Goal: Task Accomplishment & Management: Manage account settings

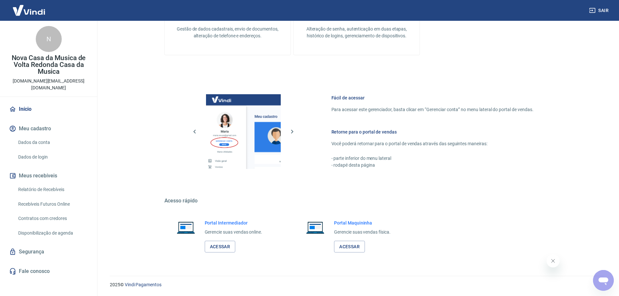
scroll to position [278, 0]
click at [16, 102] on link "Início" at bounding box center [49, 109] width 82 height 14
click at [48, 42] on div "N" at bounding box center [49, 39] width 26 height 26
click at [22, 9] on img at bounding box center [29, 10] width 42 height 20
click at [48, 169] on button "Meus recebíveis" at bounding box center [49, 176] width 82 height 14
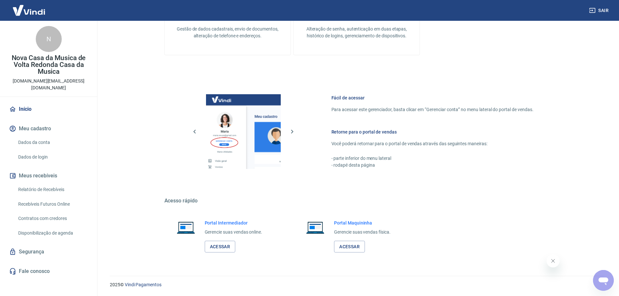
click at [66, 183] on link "Relatório de Recebíveis" at bounding box center [53, 189] width 74 height 13
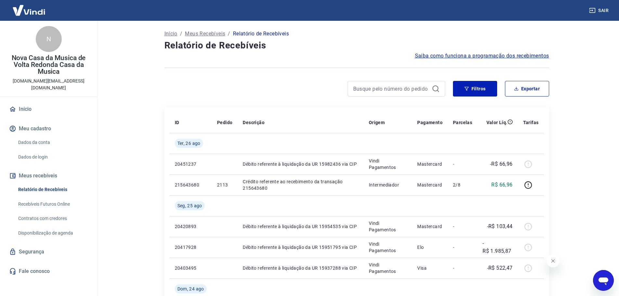
click at [23, 105] on link "Início" at bounding box center [49, 109] width 82 height 14
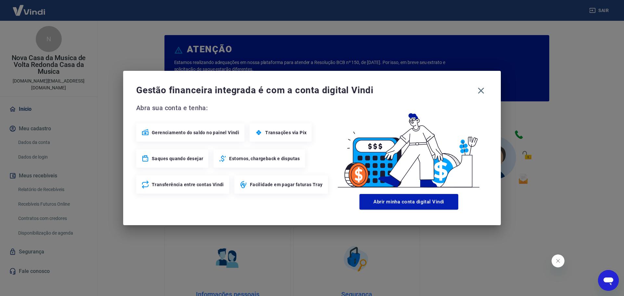
click at [474, 95] on div "Gestão financeira integrada é com a conta digital Vindi" at bounding box center [311, 91] width 351 height 14
click at [479, 88] on icon "button" at bounding box center [480, 90] width 10 height 10
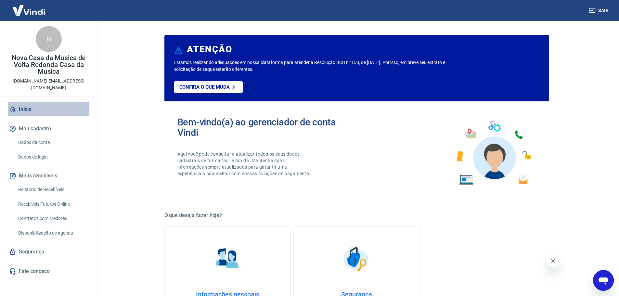
click at [22, 104] on link "Início" at bounding box center [49, 109] width 82 height 14
